Goal: Check status: Check status

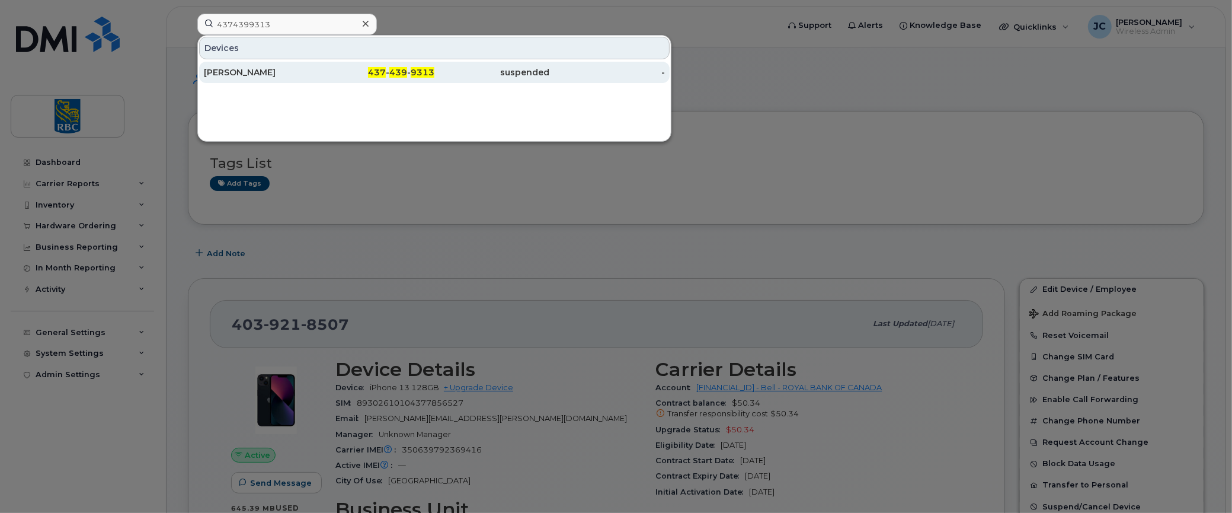
type input "4374399313"
click at [236, 66] on div "[PERSON_NAME]" at bounding box center [262, 72] width 116 height 12
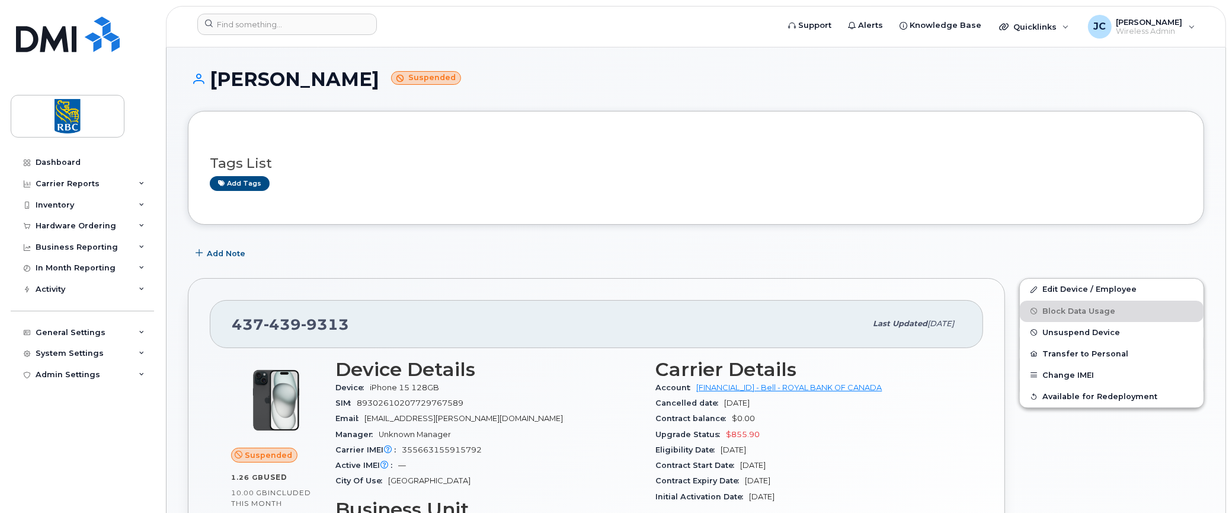
click at [950, 113] on div "Tags List Add tags" at bounding box center [696, 168] width 1017 height 114
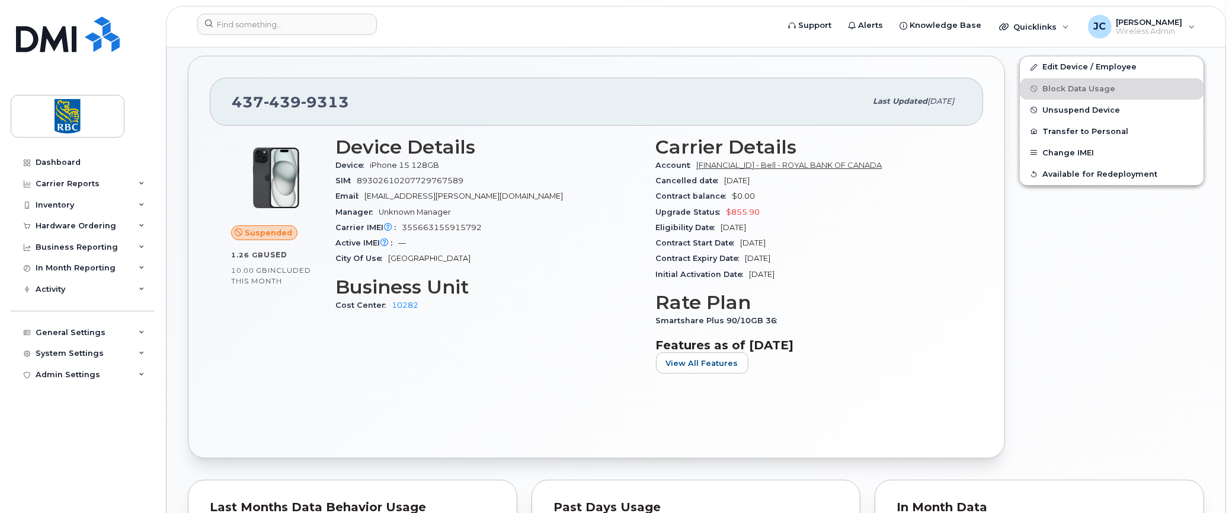
scroll to position [187, 0]
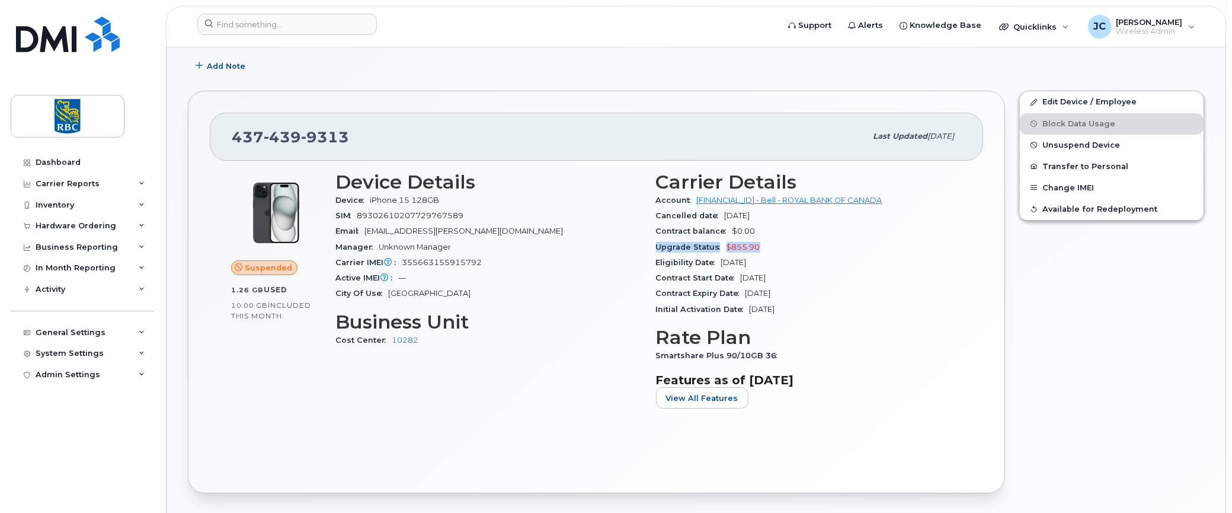
drag, startPoint x: 775, startPoint y: 250, endPoint x: 652, endPoint y: 252, distance: 123.3
click at [652, 252] on div "Carrier Details Account 0526299293 - Bell - ROYAL BANK OF CANADA Cancelled date…" at bounding box center [809, 294] width 321 height 261
copy div "Upgrade Status $855.90"
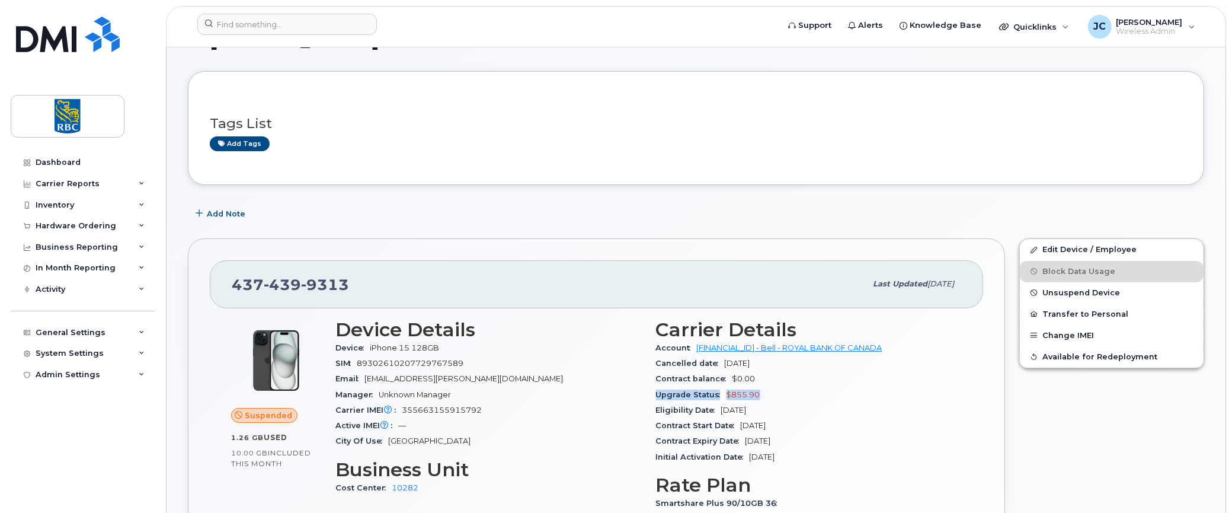
scroll to position [0, 0]
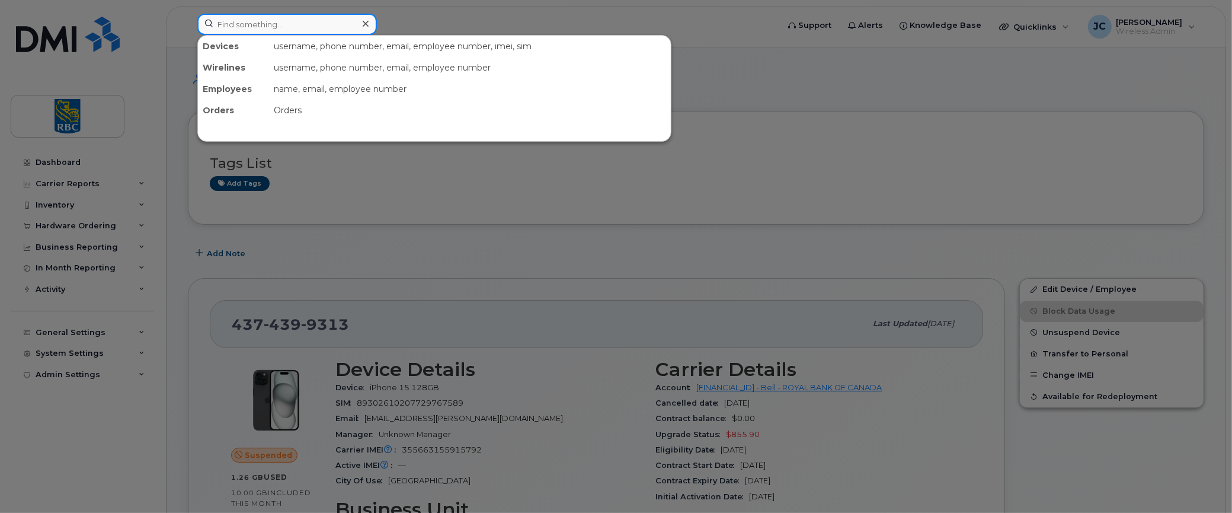
click at [294, 27] on input at bounding box center [287, 24] width 180 height 21
paste input "2263770208"
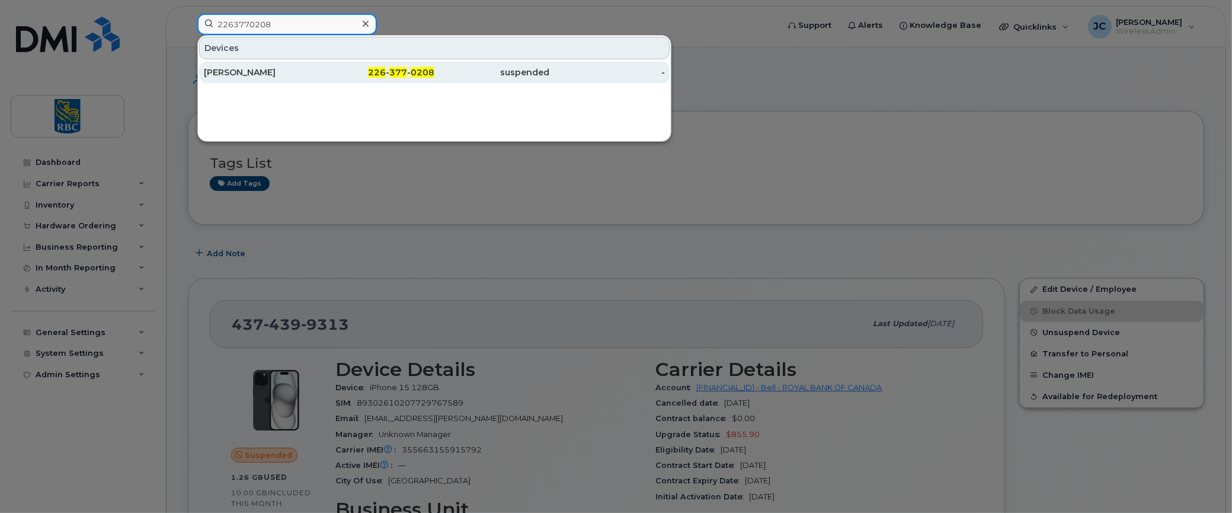
type input "2263770208"
click at [236, 68] on div "[PERSON_NAME]" at bounding box center [262, 72] width 116 height 12
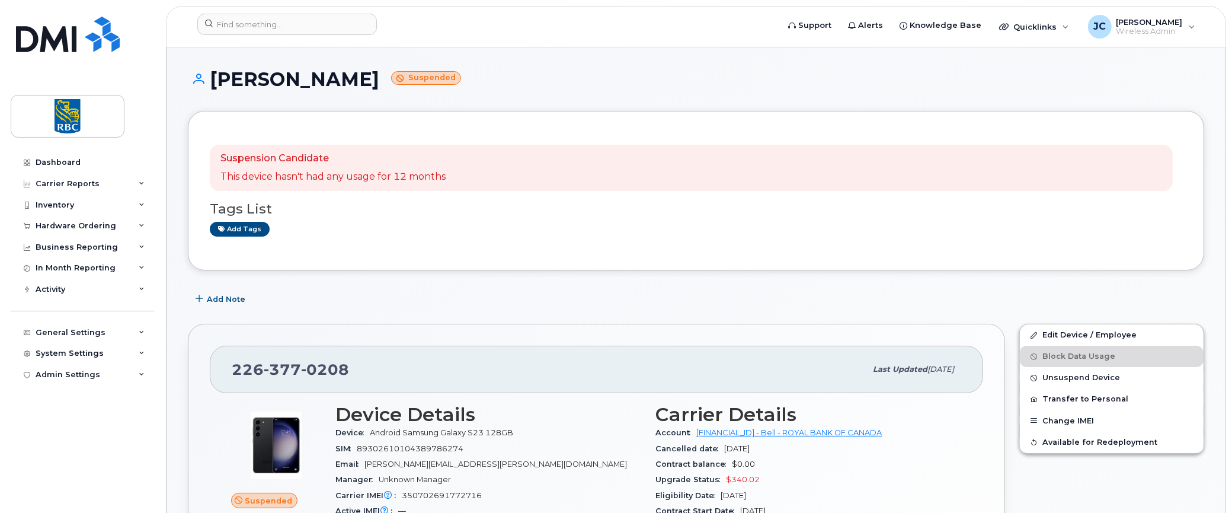
click at [898, 156] on div "Suspension Candidate This device hasn't had any usage for 12 months" at bounding box center [691, 168] width 963 height 46
